Goal: Information Seeking & Learning: Learn about a topic

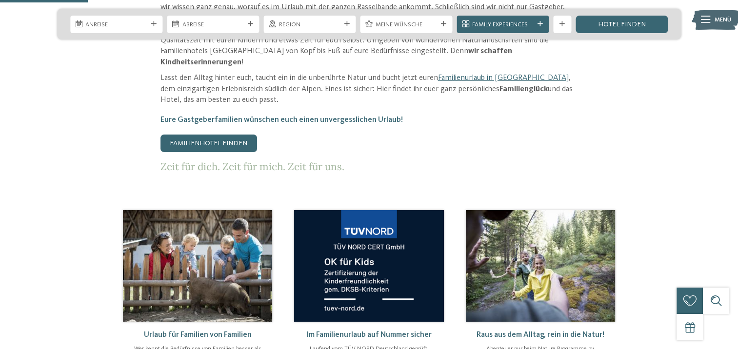
scroll to position [488, 0]
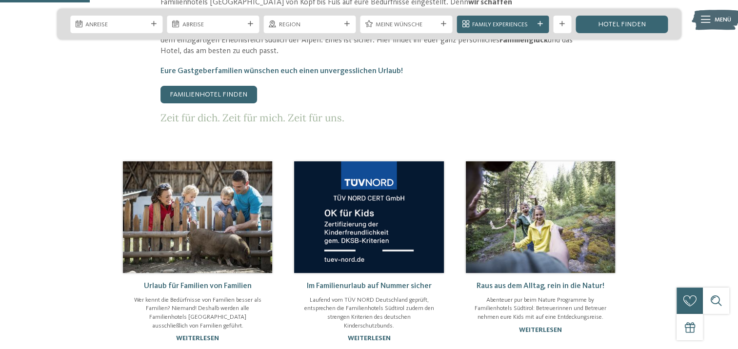
click at [513, 179] on img at bounding box center [540, 217] width 149 height 112
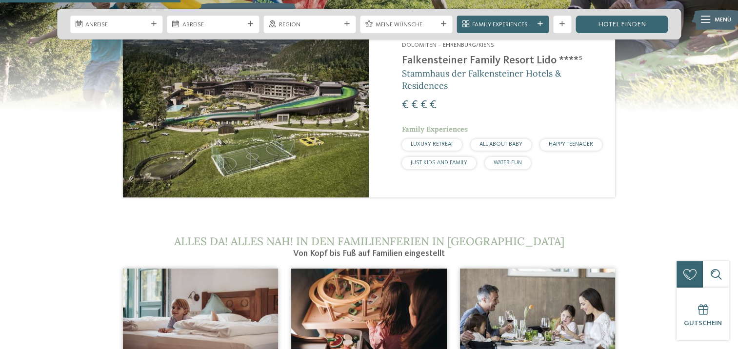
scroll to position [1024, 0]
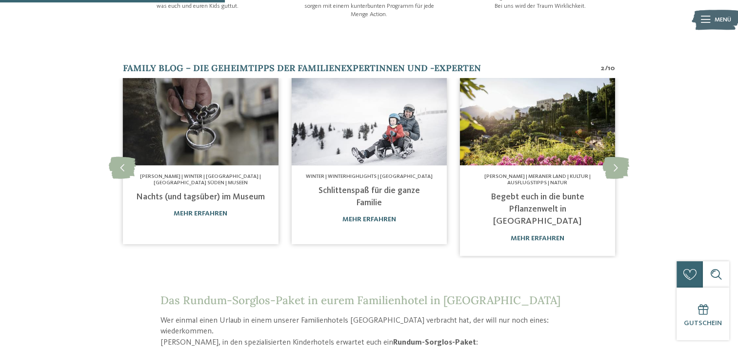
scroll to position [634, 0]
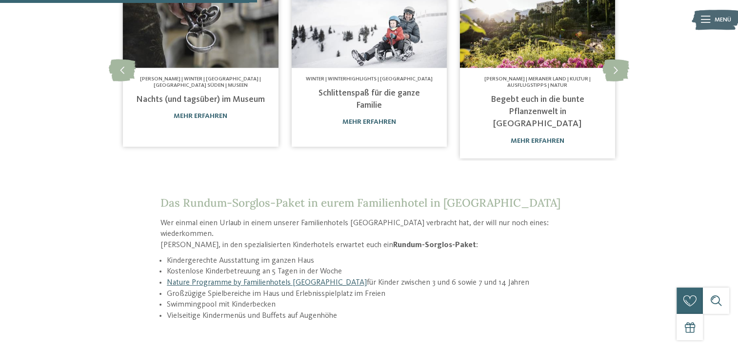
click at [236, 277] on li "Nature Programme by Familienhotels Südtirol für Kinder zwischen 3 und 6 sowie 7…" at bounding box center [372, 282] width 411 height 11
click at [236, 279] on link "Nature Programme by Familienhotels [GEOGRAPHIC_DATA]" at bounding box center [267, 283] width 200 height 8
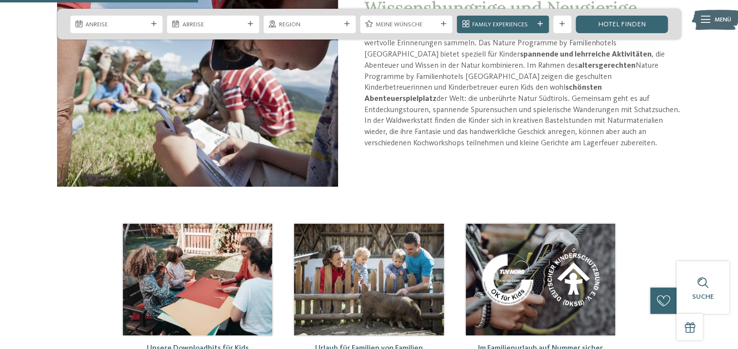
scroll to position [585, 0]
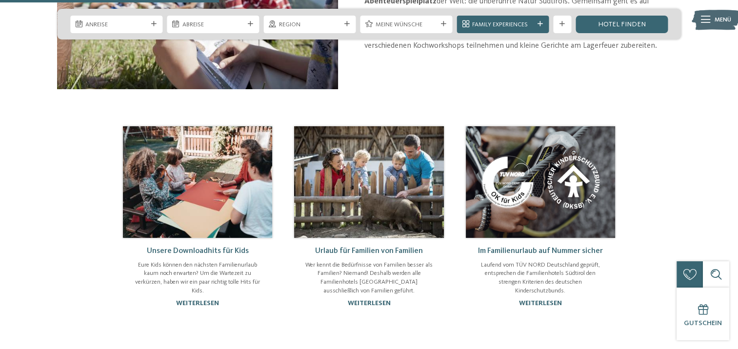
click at [369, 297] on div "Urlaub für Familien von Familien Wer kennt die Bedürfnisse von Familien besser …" at bounding box center [368, 277] width 149 height 78
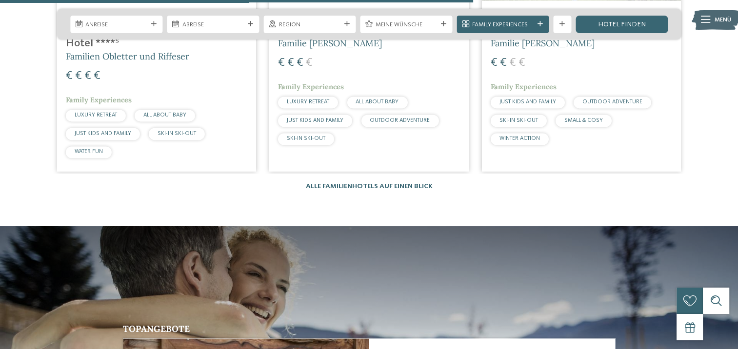
scroll to position [1121, 0]
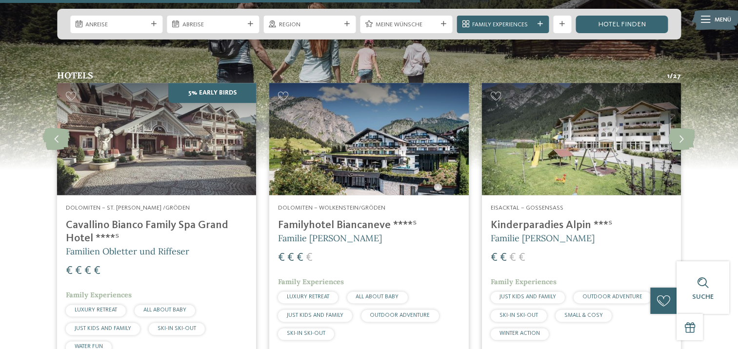
click at [602, 112] on img at bounding box center [581, 139] width 199 height 112
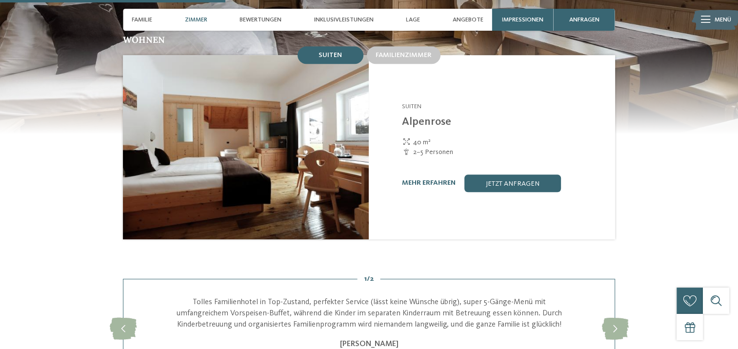
scroll to position [878, 0]
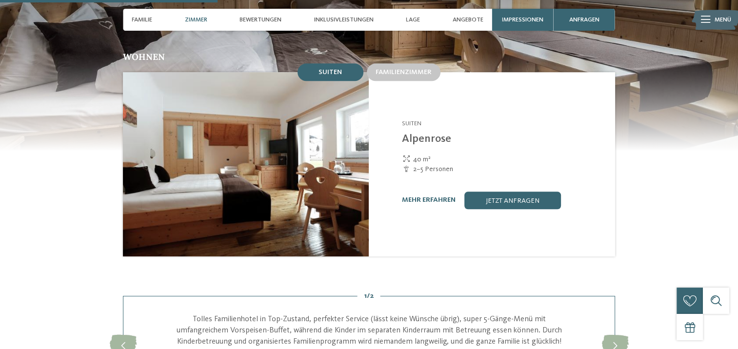
click at [195, 16] on div "Zimmer" at bounding box center [195, 20] width 31 height 22
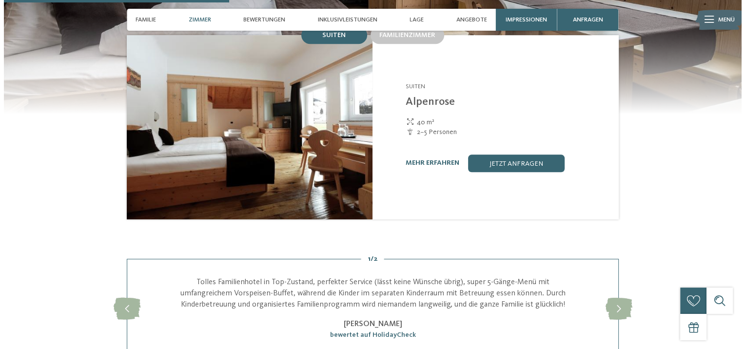
scroll to position [915, 0]
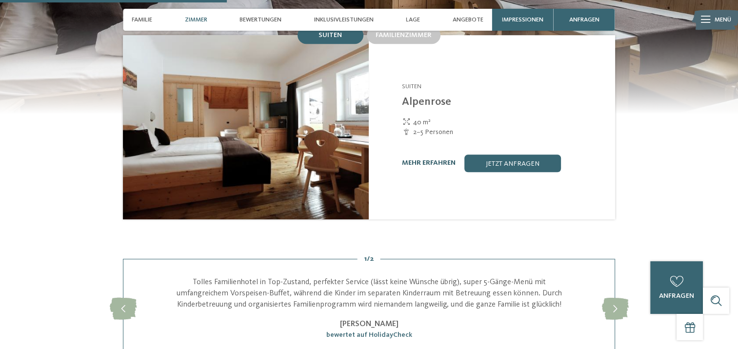
click at [431, 159] on link "mehr erfahren" at bounding box center [429, 162] width 54 height 7
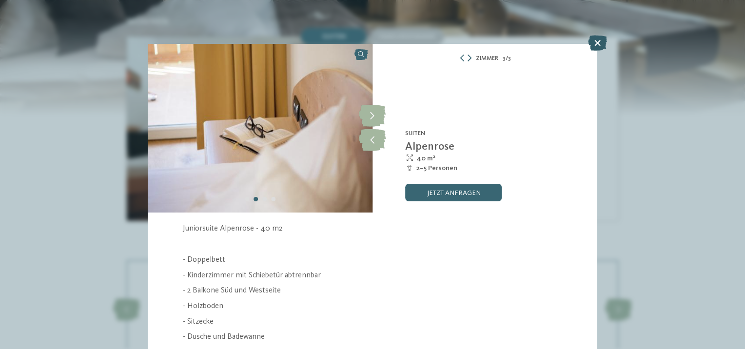
click at [596, 44] on icon at bounding box center [597, 43] width 19 height 16
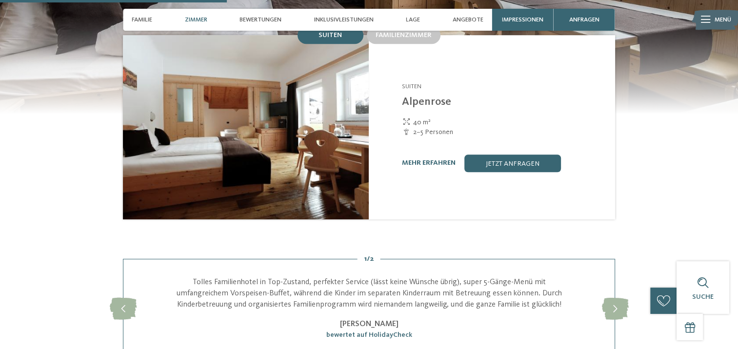
click at [203, 20] on span "Zimmer" at bounding box center [196, 19] width 22 height 7
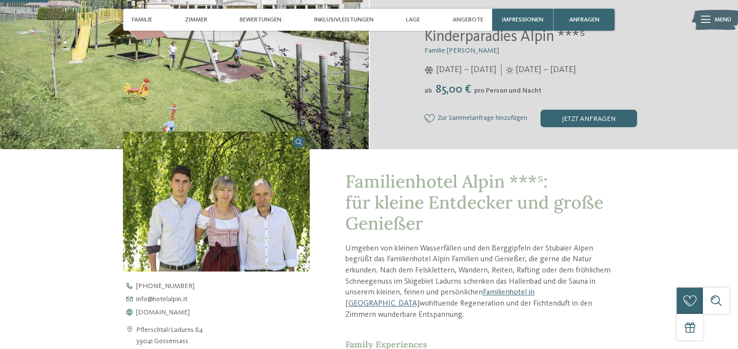
scroll to position [195, 0]
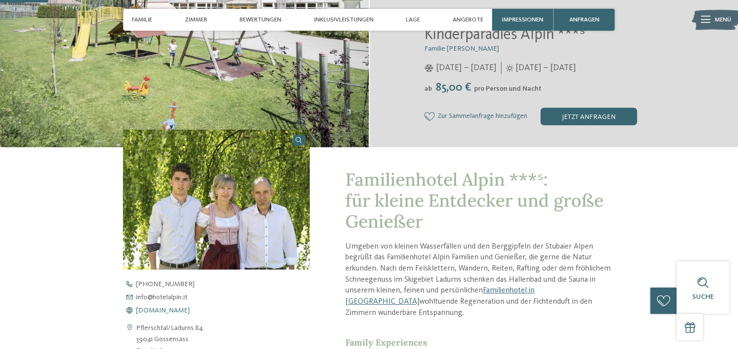
click at [164, 310] on span "[DOMAIN_NAME]" at bounding box center [163, 310] width 54 height 7
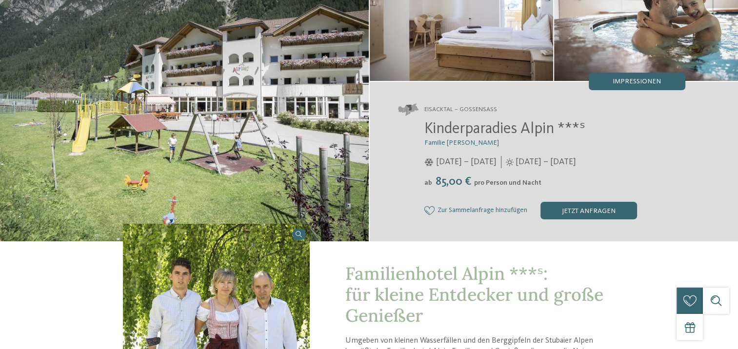
scroll to position [0, 0]
